Goal: Find specific fact: Find specific fact

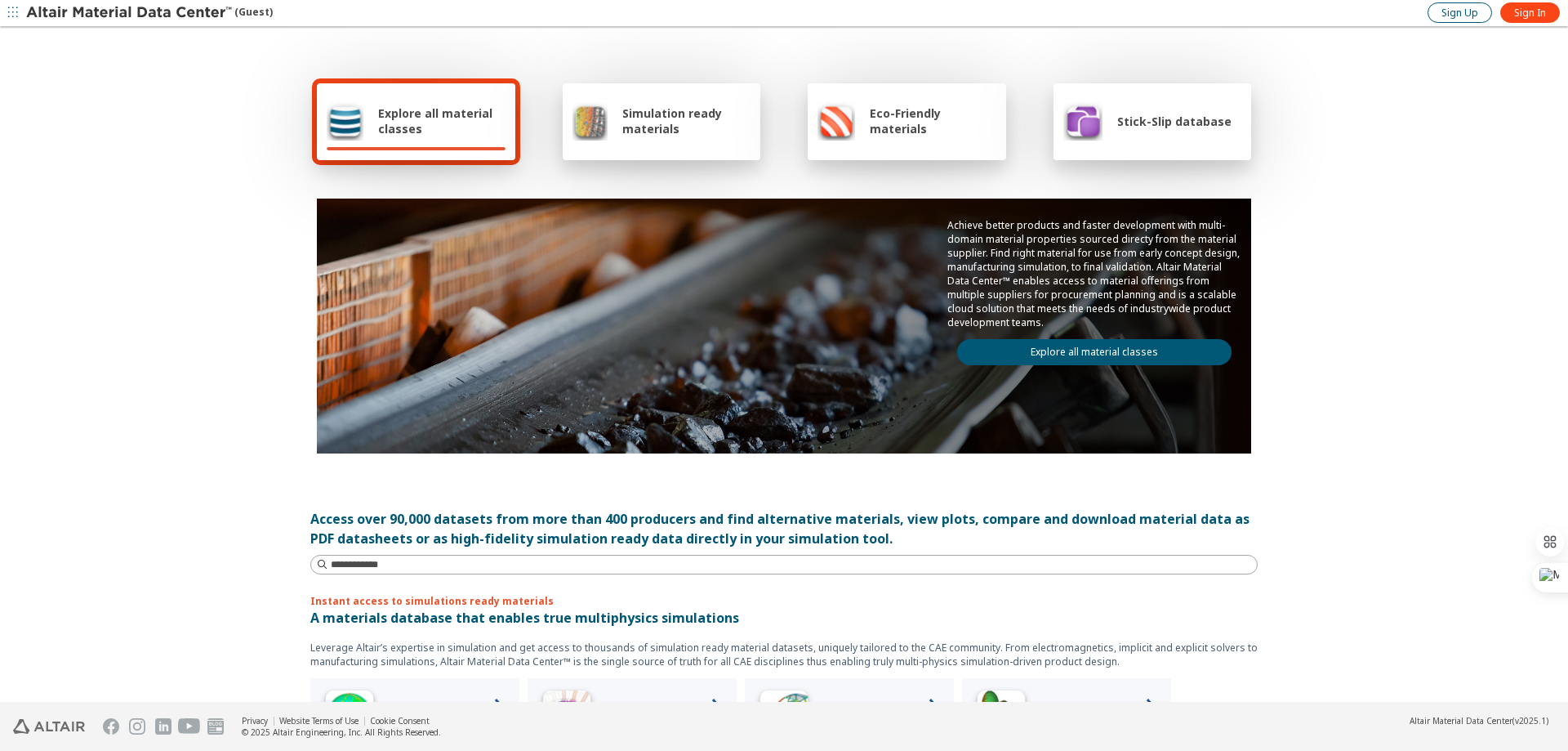
click at [1471, 16] on span "Sign Up" at bounding box center [1460, 13] width 36 height 13
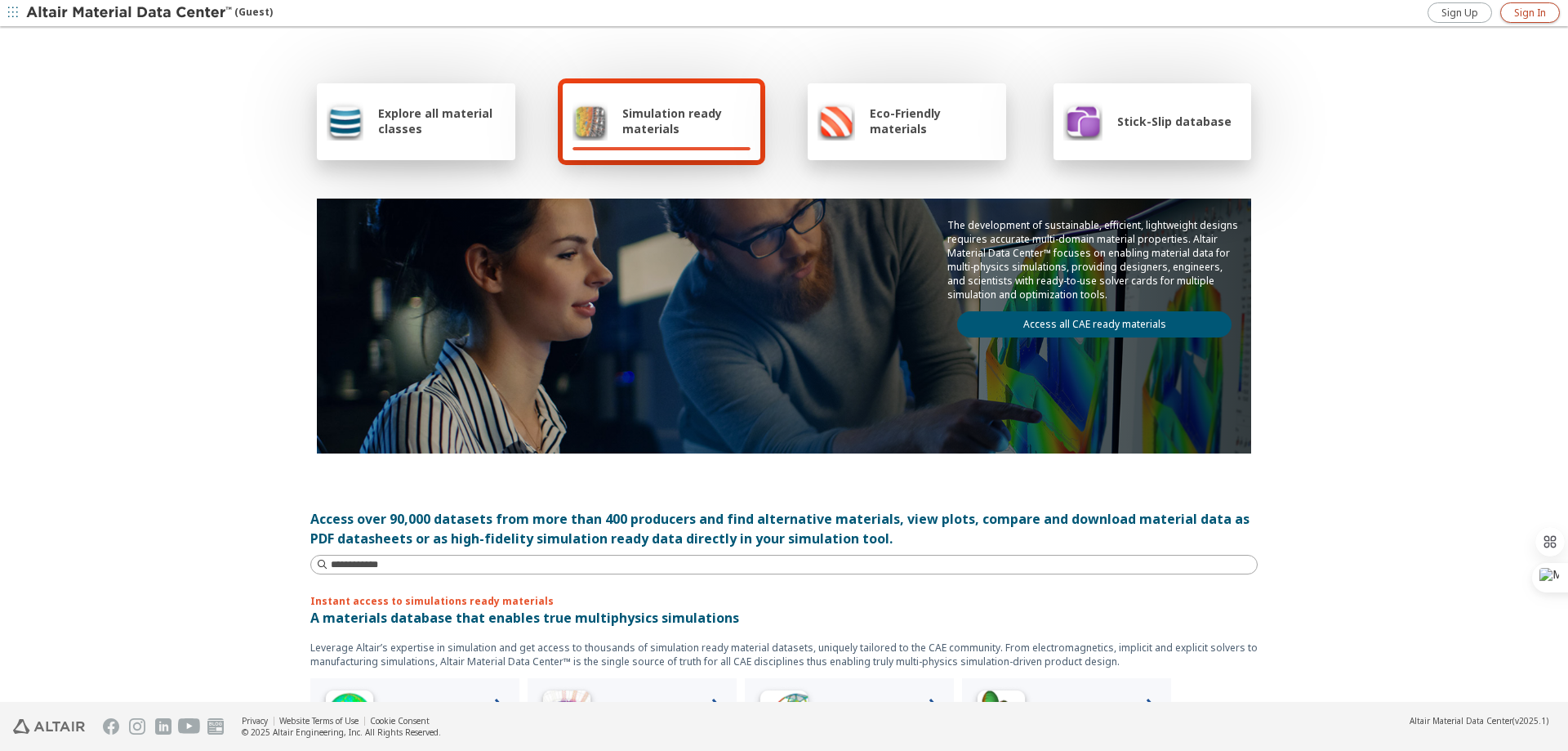
click at [1514, 13] on span "Sign In" at bounding box center [1530, 13] width 32 height 13
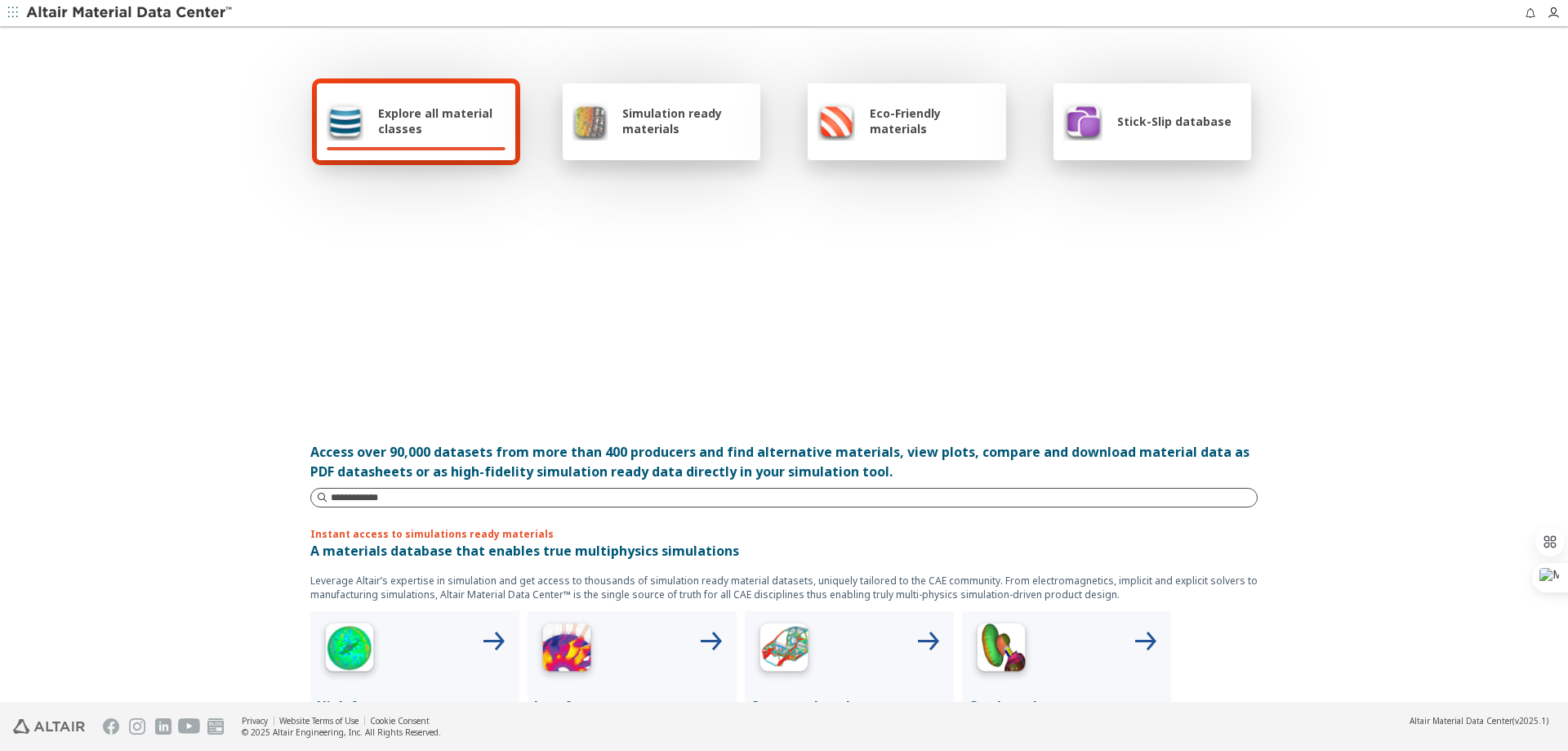
click at [474, 498] on input at bounding box center [794, 498] width 926 height 17
type input "****"
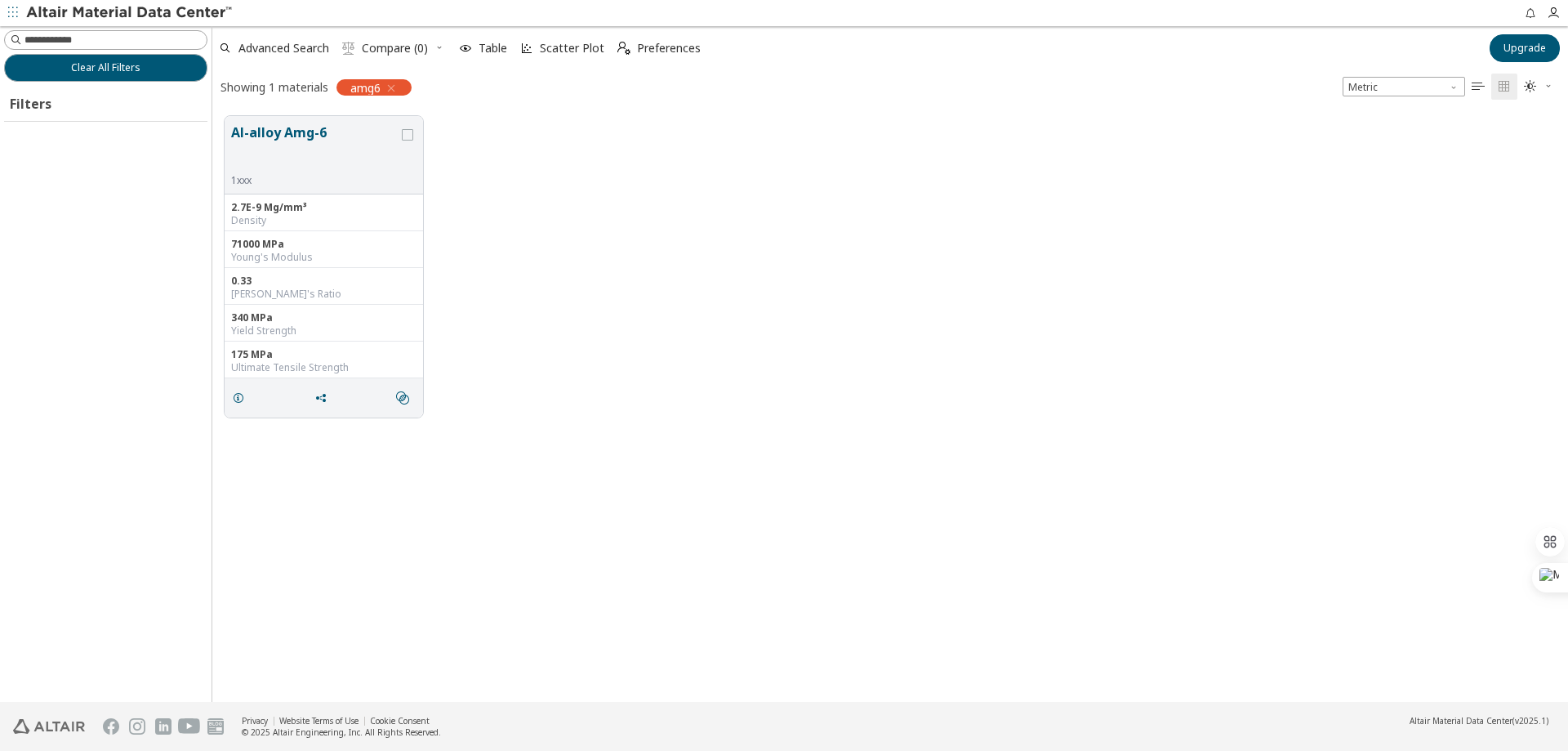
scroll to position [586, 1344]
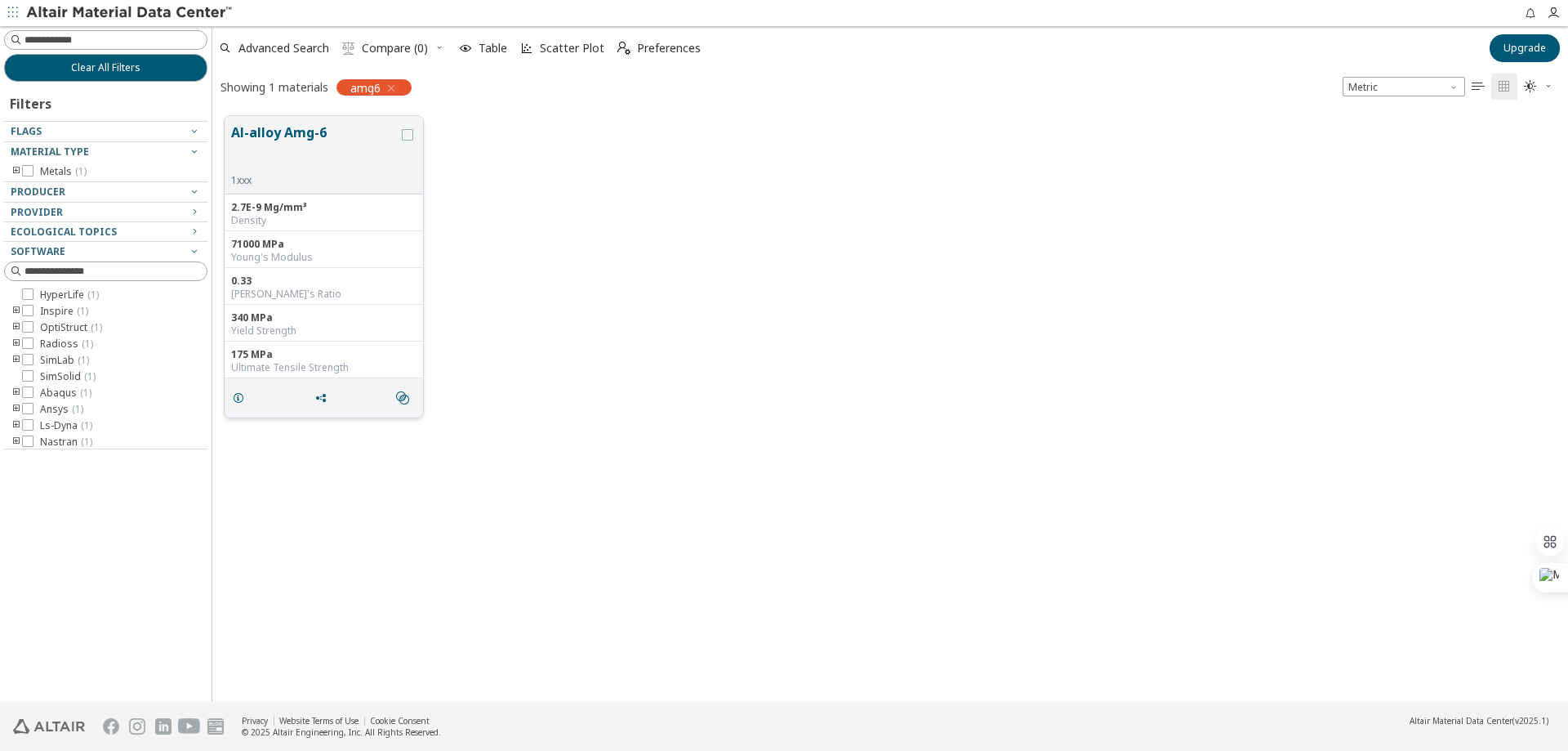
click at [261, 156] on button "Al-alloy Amg-6" at bounding box center [315, 148] width 167 height 51
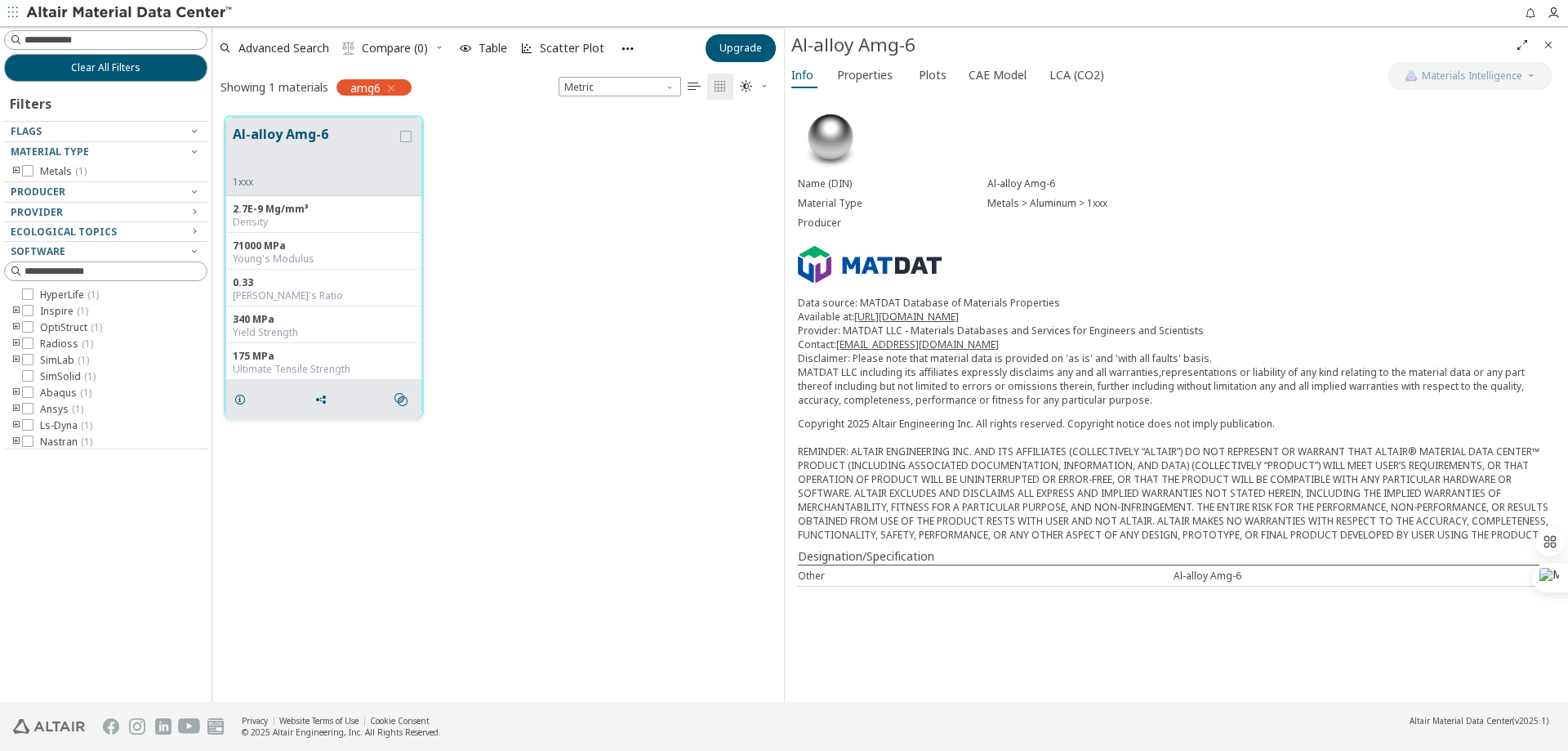
click at [325, 272] on div "0.33 [PERSON_NAME]'s Ratio" at bounding box center [324, 288] width 195 height 36
click at [379, 132] on button "Al-alloy Amg-6" at bounding box center [314, 150] width 165 height 51
click at [26, 326] on icon at bounding box center [28, 327] width 12 height 12
